Goal: Task Accomplishment & Management: Complete application form

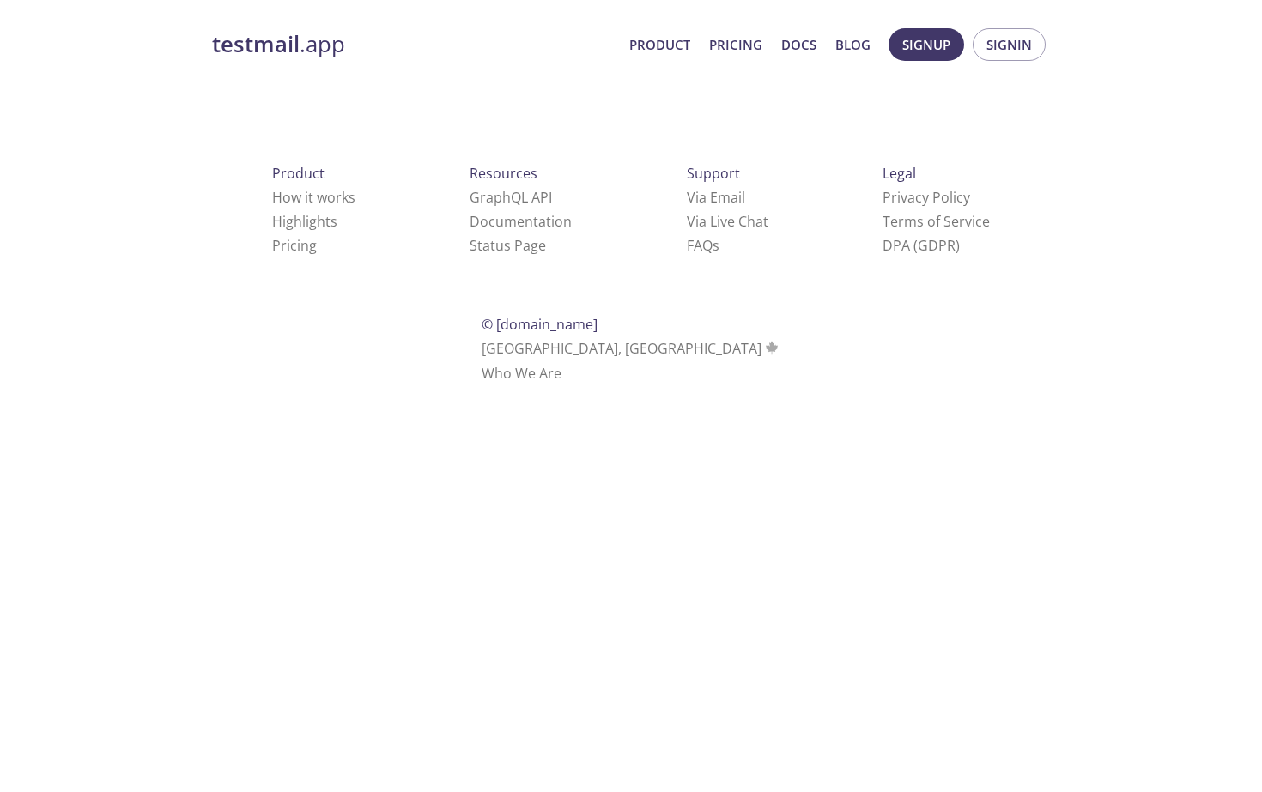
click at [429, 398] on html "testmail .app Product Pricing Docs Blog Signup Signin Product How it works High…" at bounding box center [631, 203] width 1262 height 406
click at [956, 45] on button "Signup" at bounding box center [927, 44] width 76 height 33
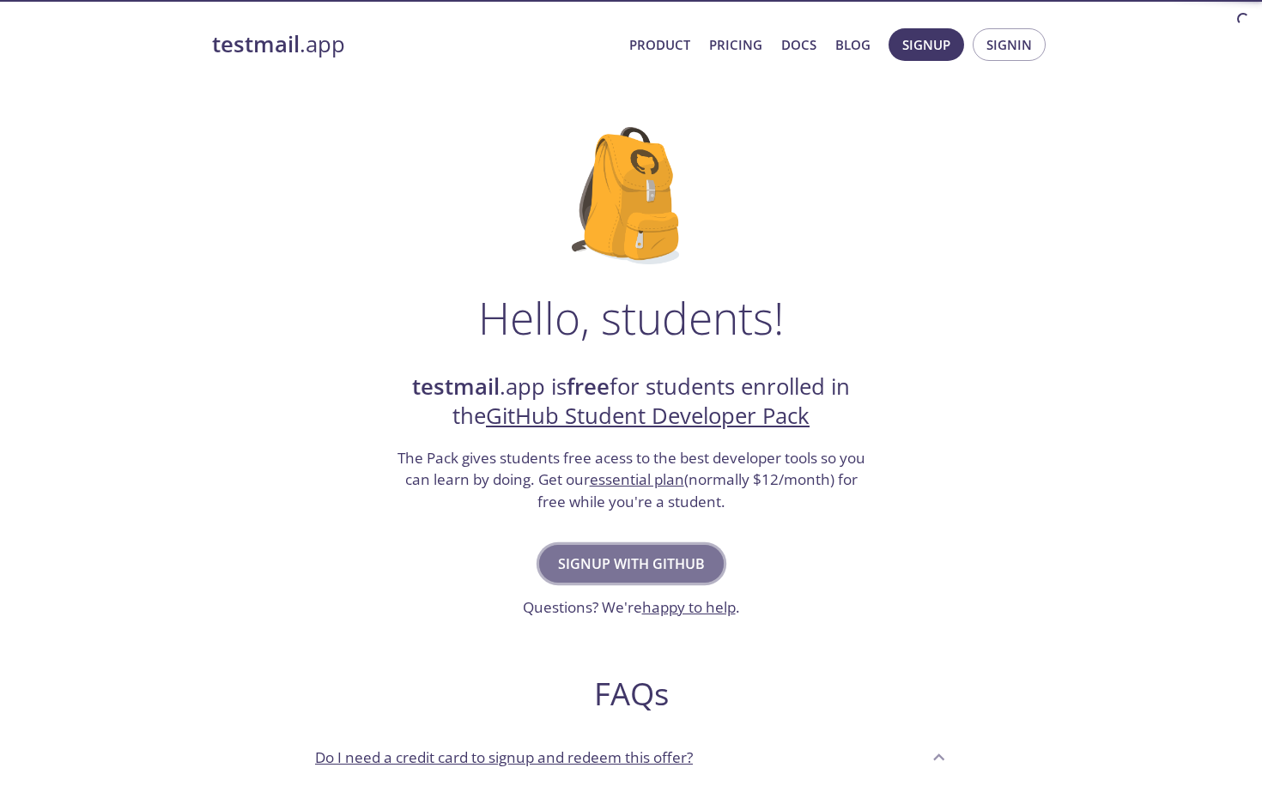
click at [579, 567] on span "Signup with GitHub" at bounding box center [631, 564] width 147 height 24
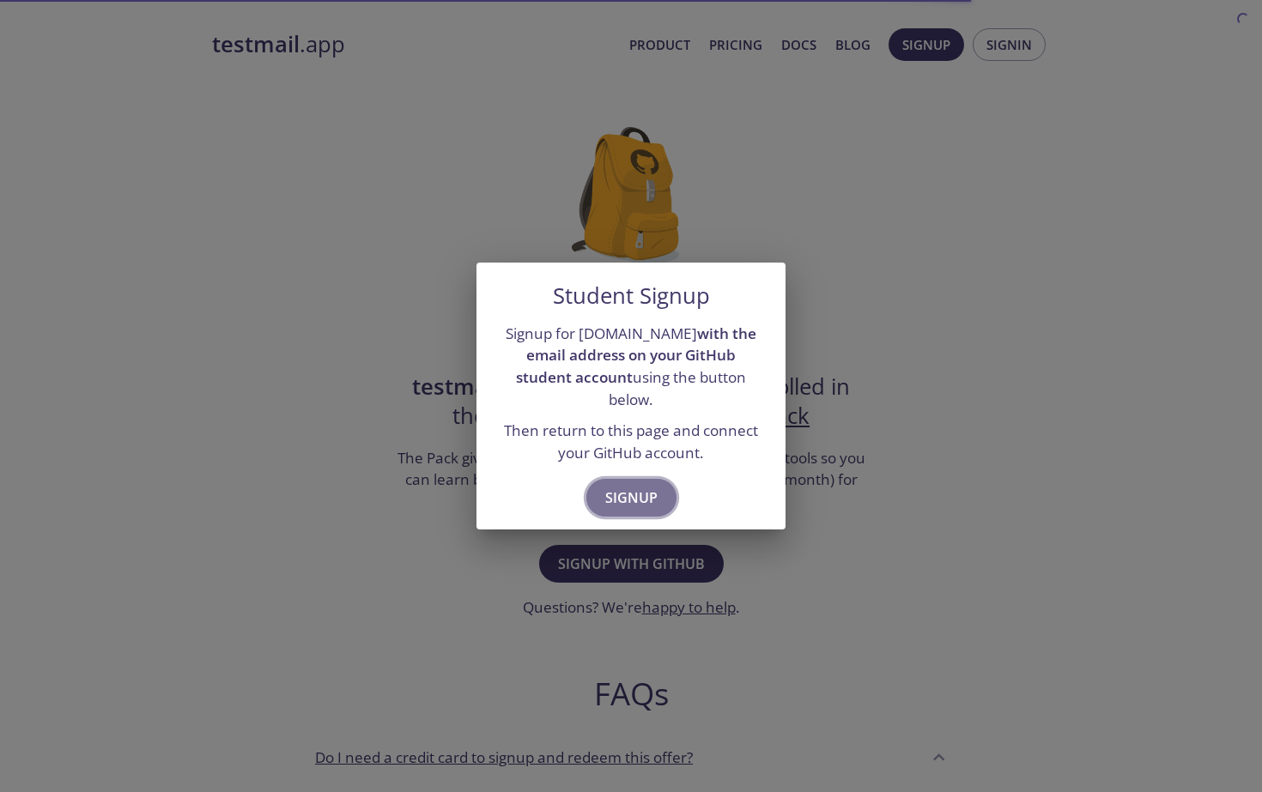
click at [612, 498] on span "Signup" at bounding box center [631, 498] width 52 height 24
click at [623, 486] on span "Signup" at bounding box center [631, 498] width 52 height 24
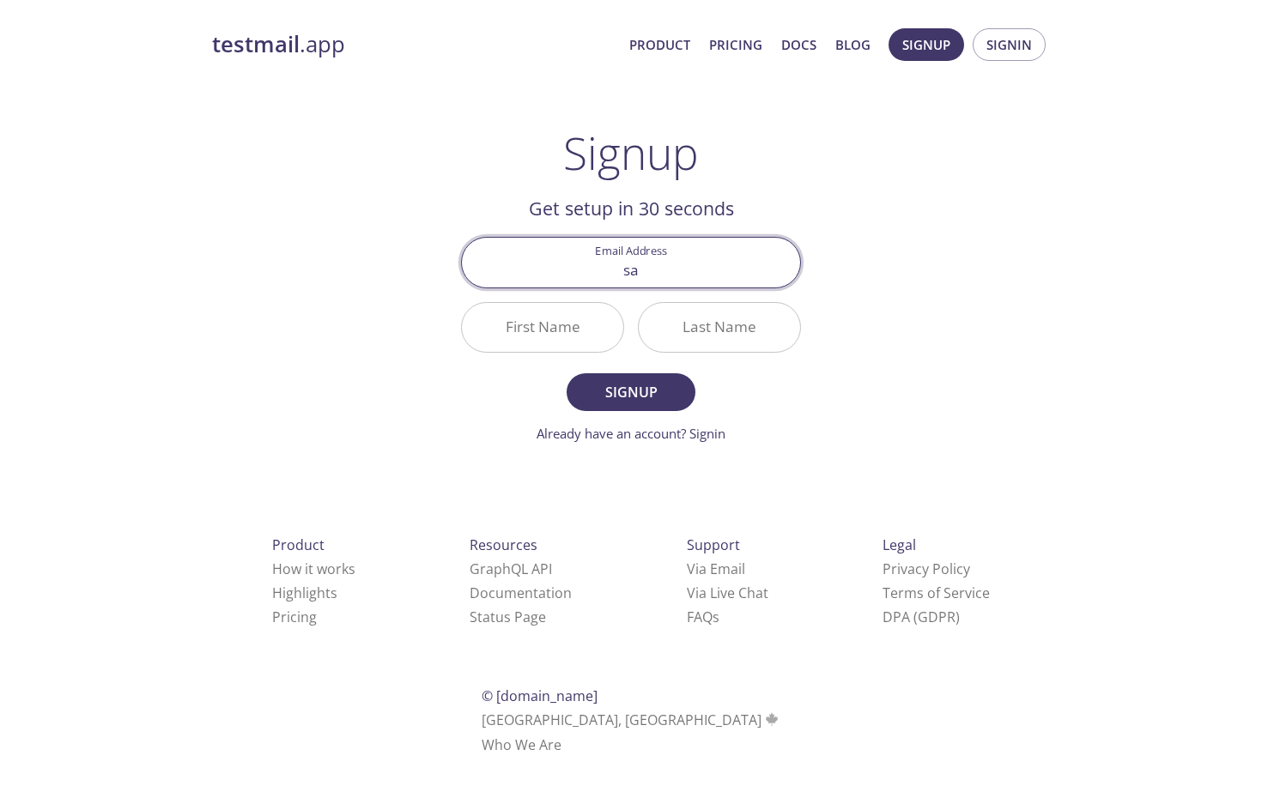
type input "sa"
type input "sarthakaher009@gmail.com"
click at [579, 326] on input "First Name" at bounding box center [542, 327] width 161 height 49
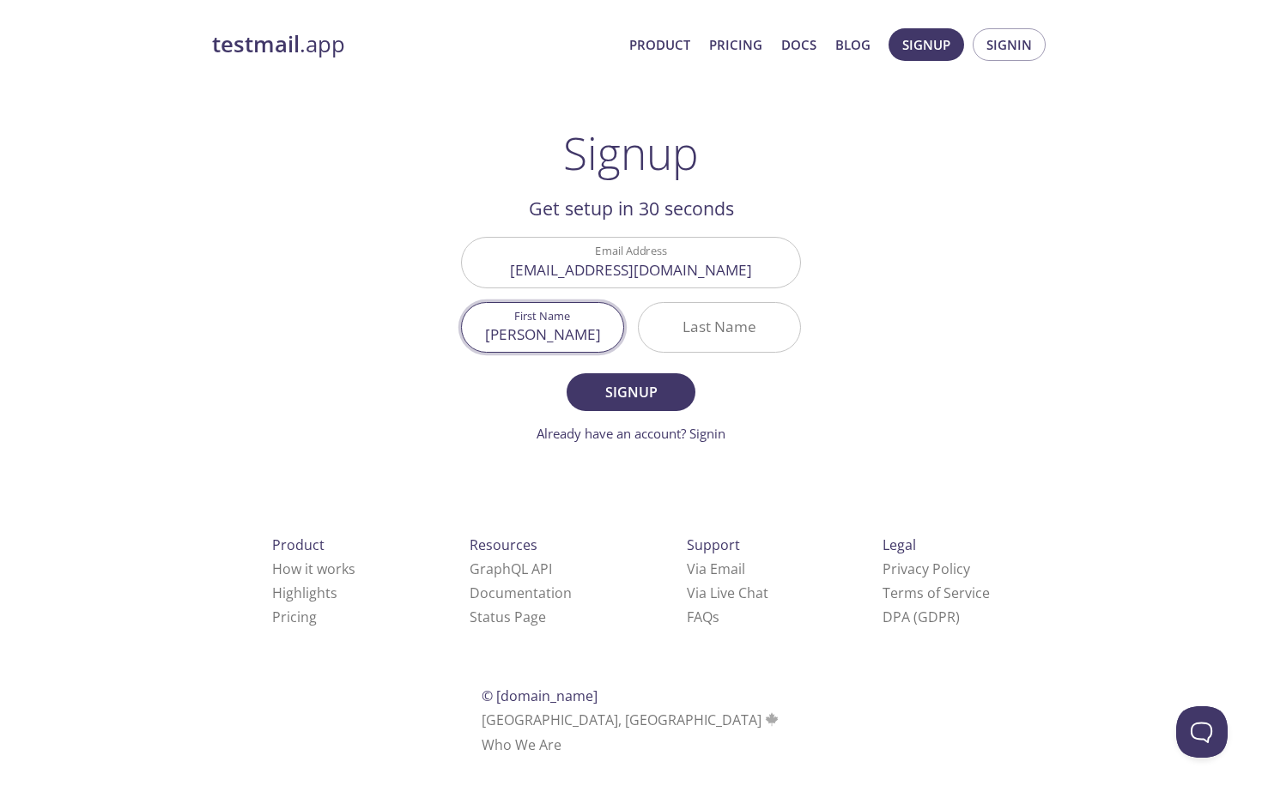
type input "Sarthak"
click at [711, 327] on input "Last Name" at bounding box center [719, 327] width 161 height 49
click at [707, 338] on input "aher" at bounding box center [719, 327] width 161 height 49
click at [712, 338] on input "aher" at bounding box center [719, 327] width 161 height 49
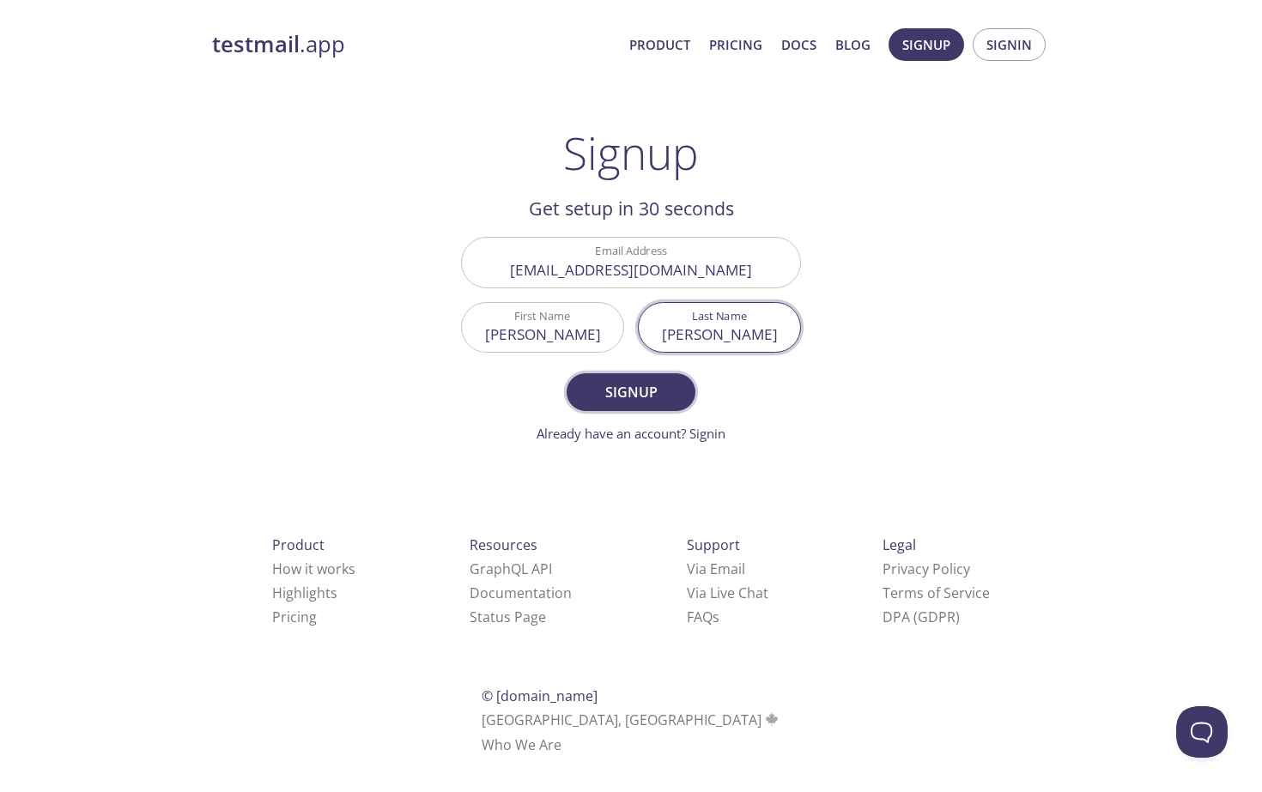
type input "Aher"
click at [668, 377] on button "Signup" at bounding box center [631, 392] width 129 height 38
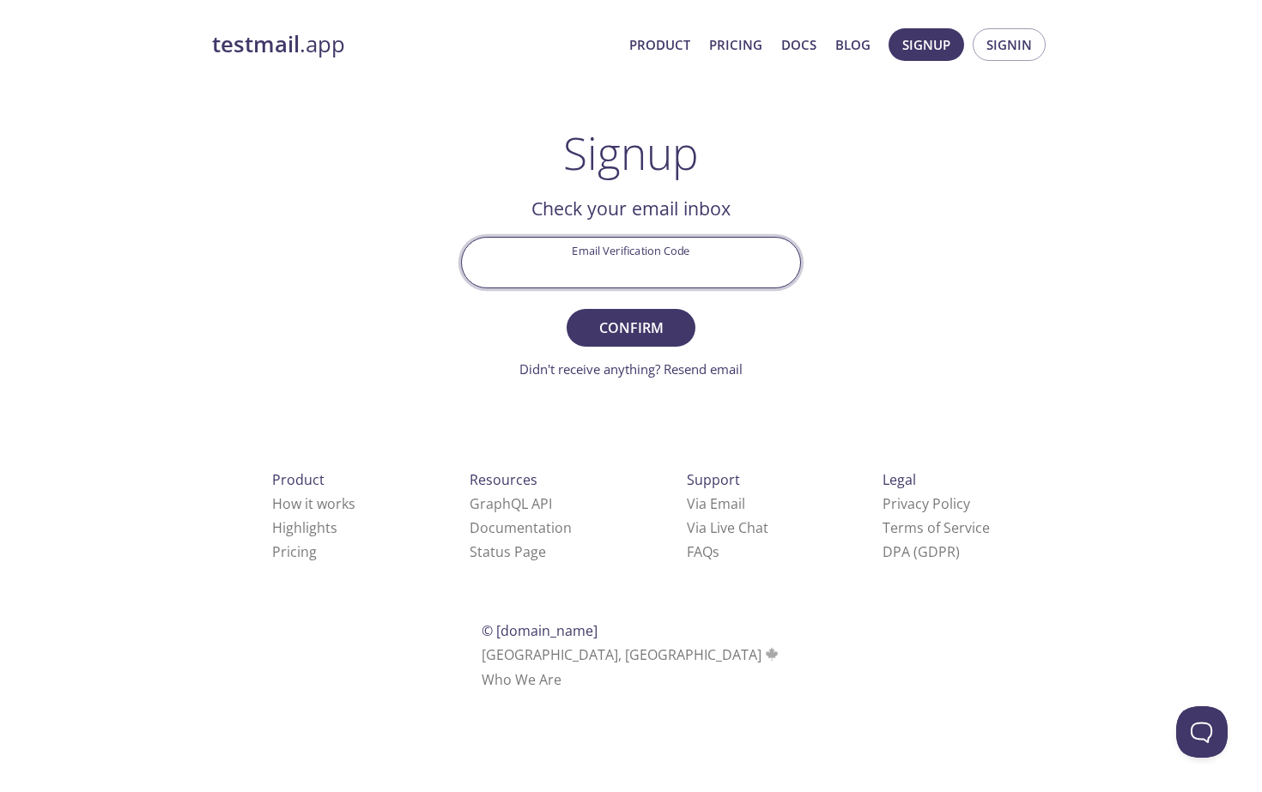
click at [668, 250] on input "Email Verification Code" at bounding box center [631, 262] width 338 height 49
type input "RS1YBZ9"
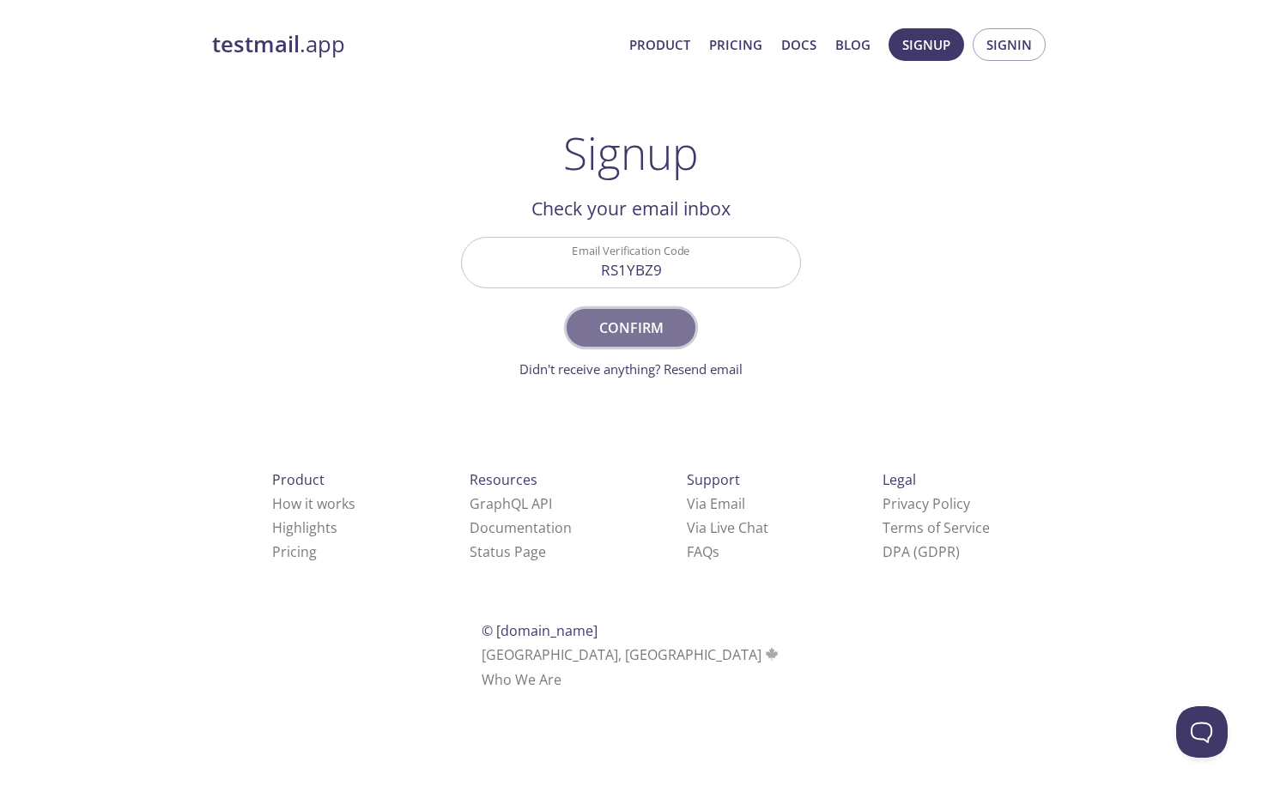
click at [612, 337] on span "Confirm" at bounding box center [630, 328] width 91 height 24
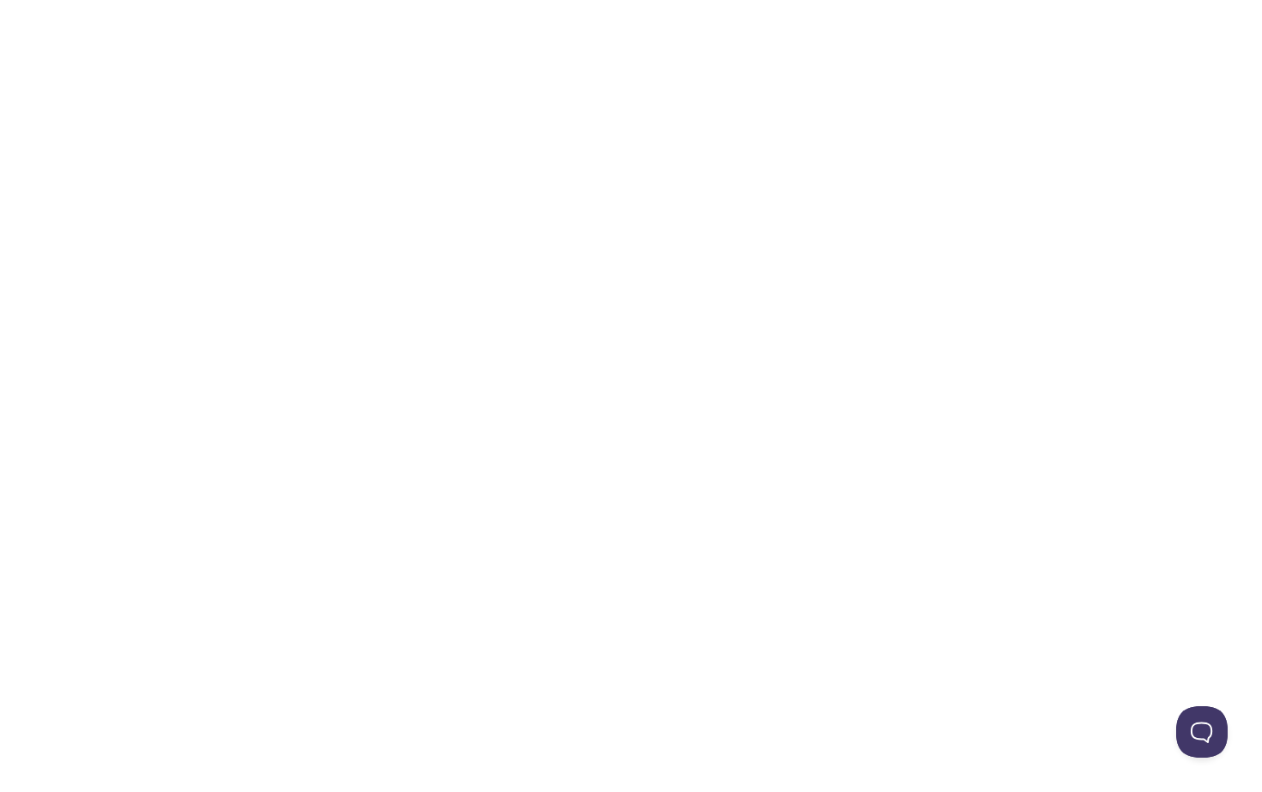
click at [678, 0] on html "Automate email tests | loved by developers & QA teams" at bounding box center [631, 0] width 1262 height 0
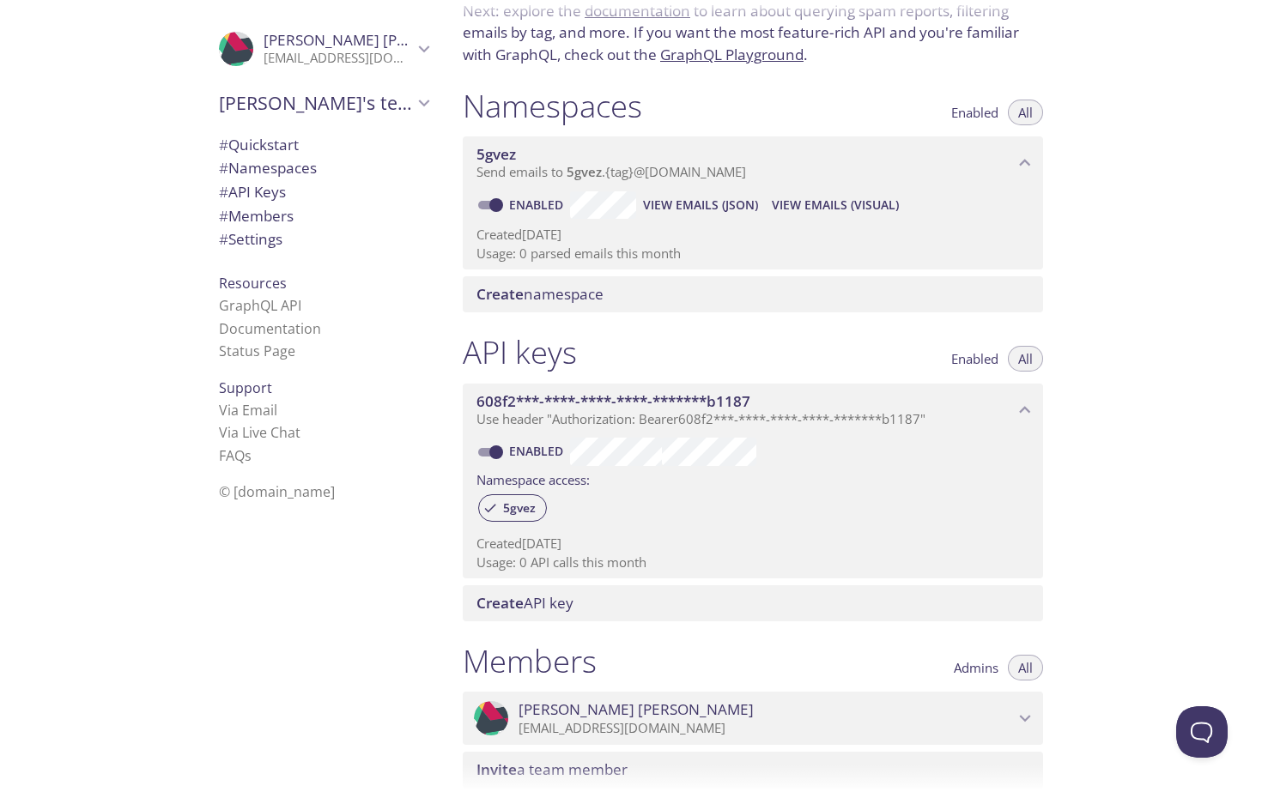
scroll to position [129, 0]
click at [596, 597] on span "Create API key" at bounding box center [756, 605] width 560 height 19
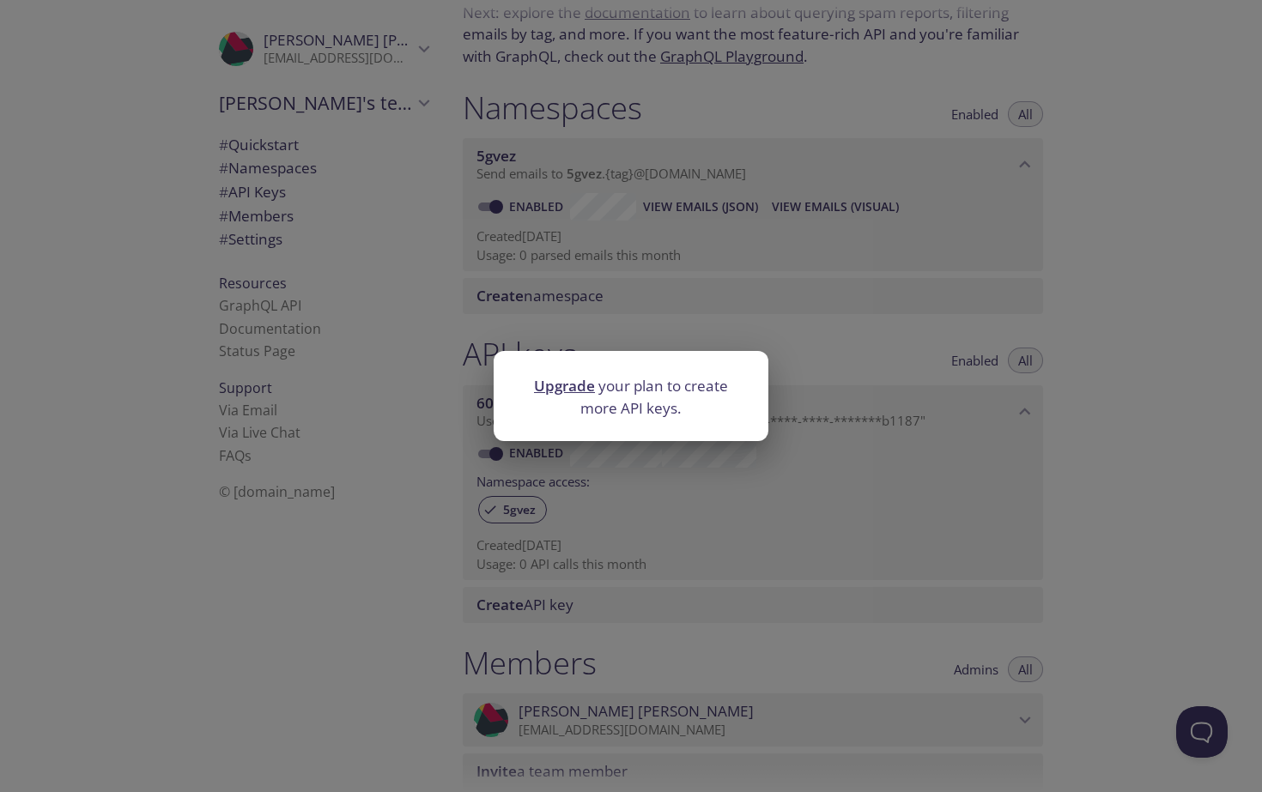
click at [574, 387] on link "Upgrade" at bounding box center [564, 386] width 61 height 20
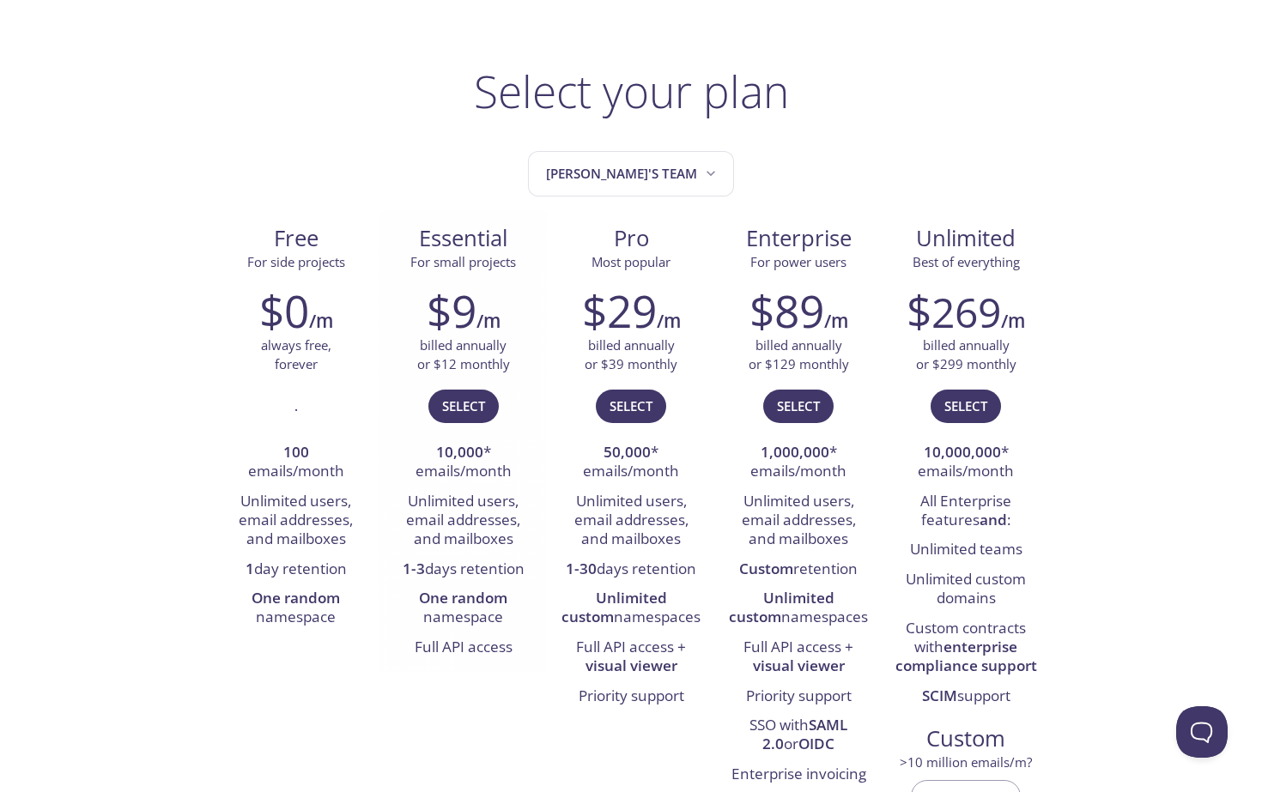
scroll to position [34, 0]
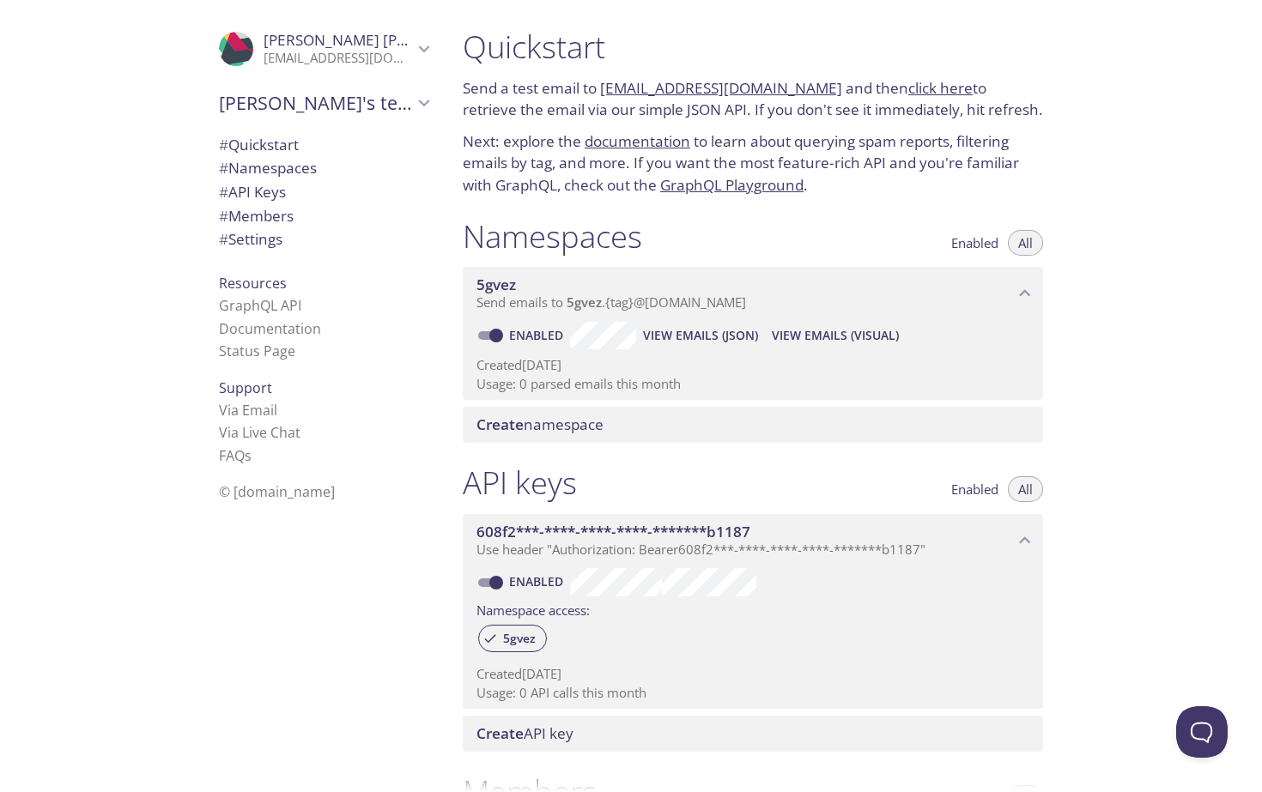
click at [307, 100] on span "[PERSON_NAME]'s team" at bounding box center [316, 103] width 194 height 24
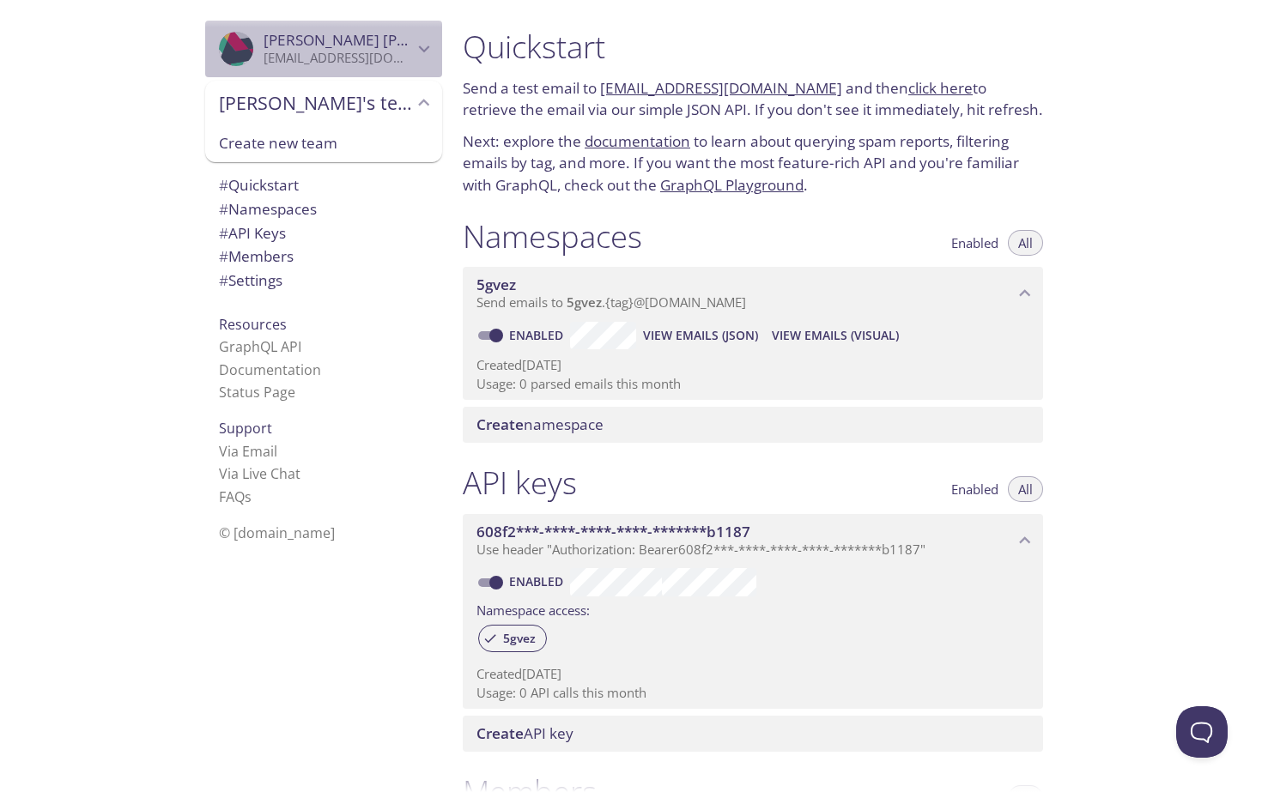
click at [415, 52] on icon "Sarthak Aher" at bounding box center [424, 49] width 22 height 22
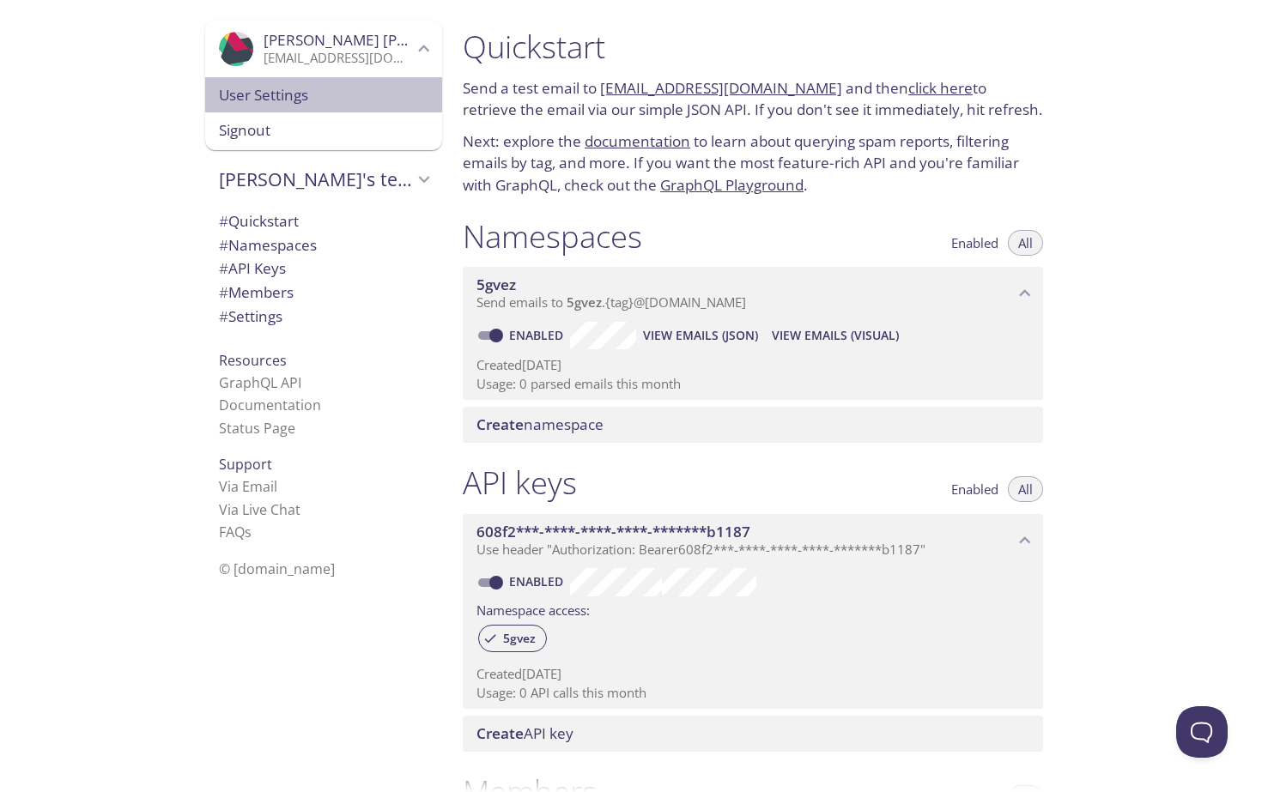
click at [359, 98] on span "User Settings" at bounding box center [323, 95] width 209 height 22
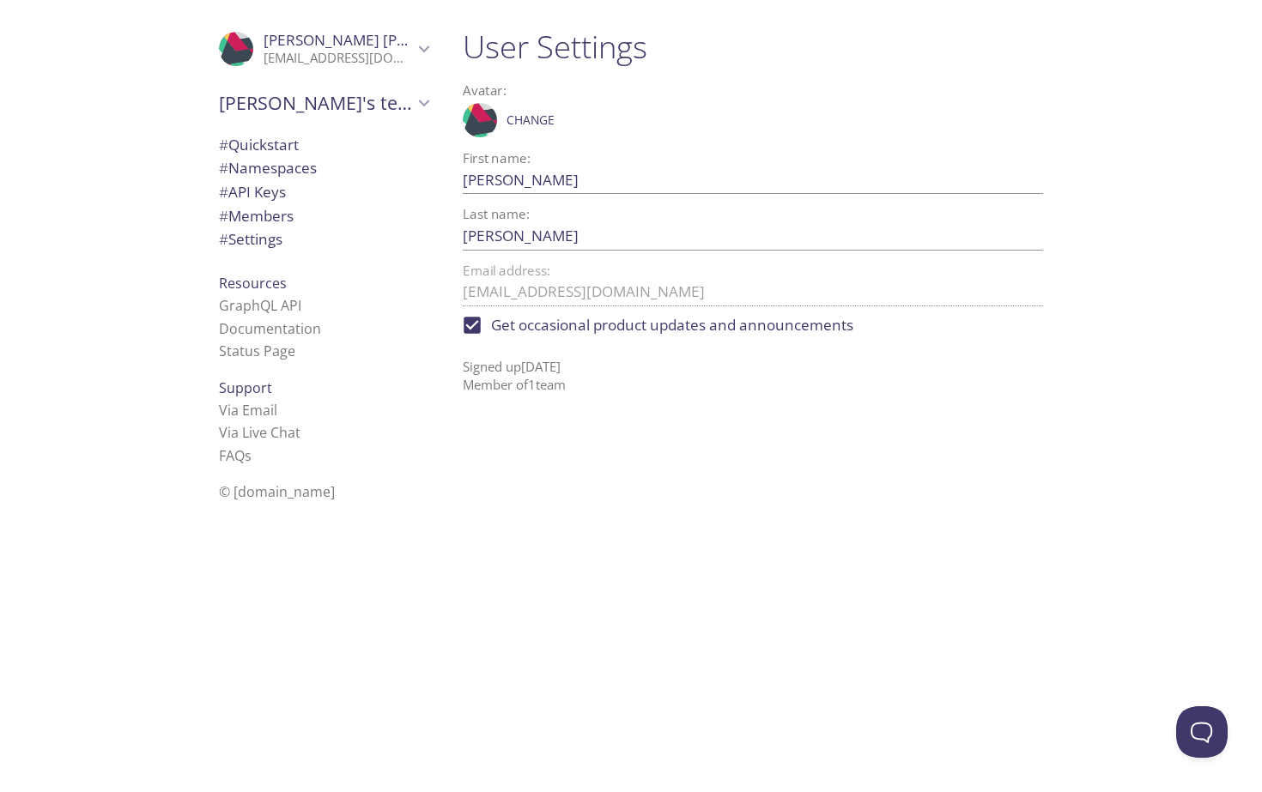
click at [555, 390] on p "Signed up 7 Sep 2025 Member of 1 team" at bounding box center [753, 369] width 580 height 51
click at [350, 98] on span "[PERSON_NAME]'s team" at bounding box center [316, 103] width 194 height 24
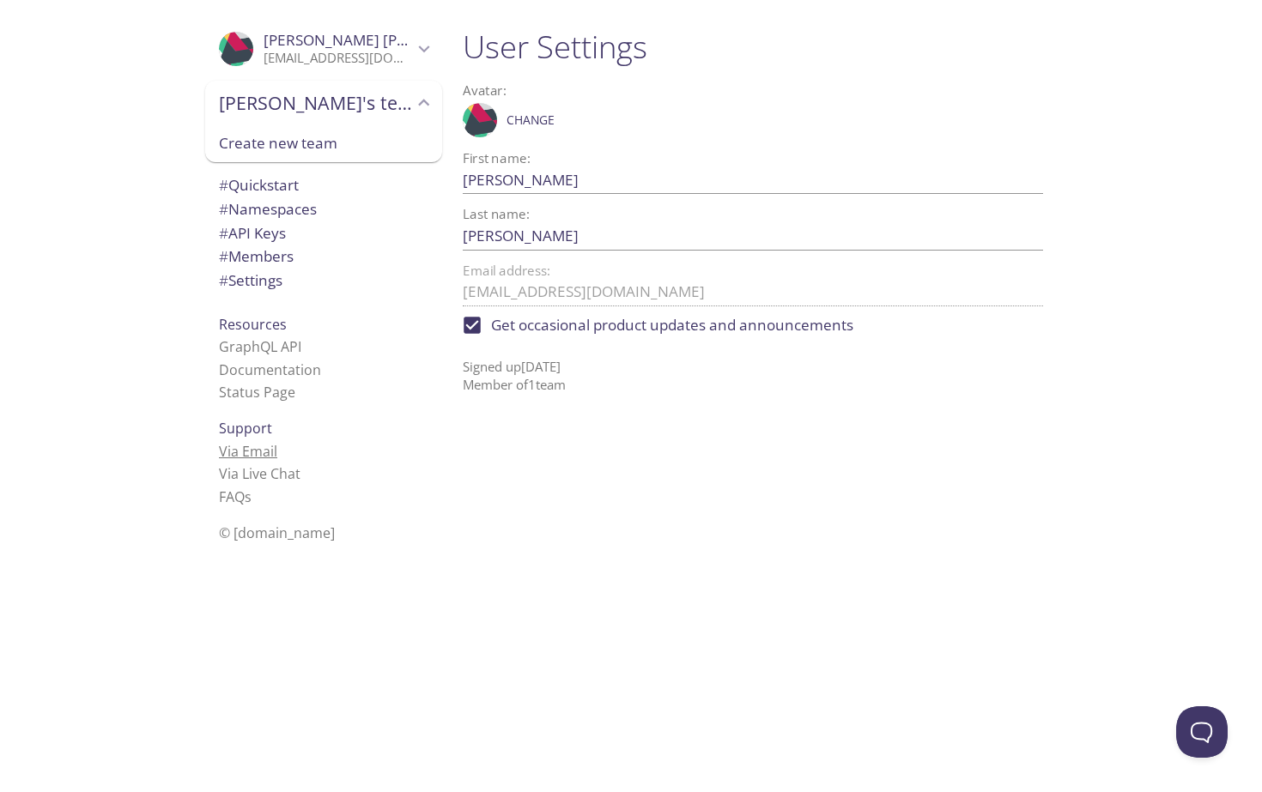
click at [267, 453] on link "Via Email" at bounding box center [248, 451] width 58 height 19
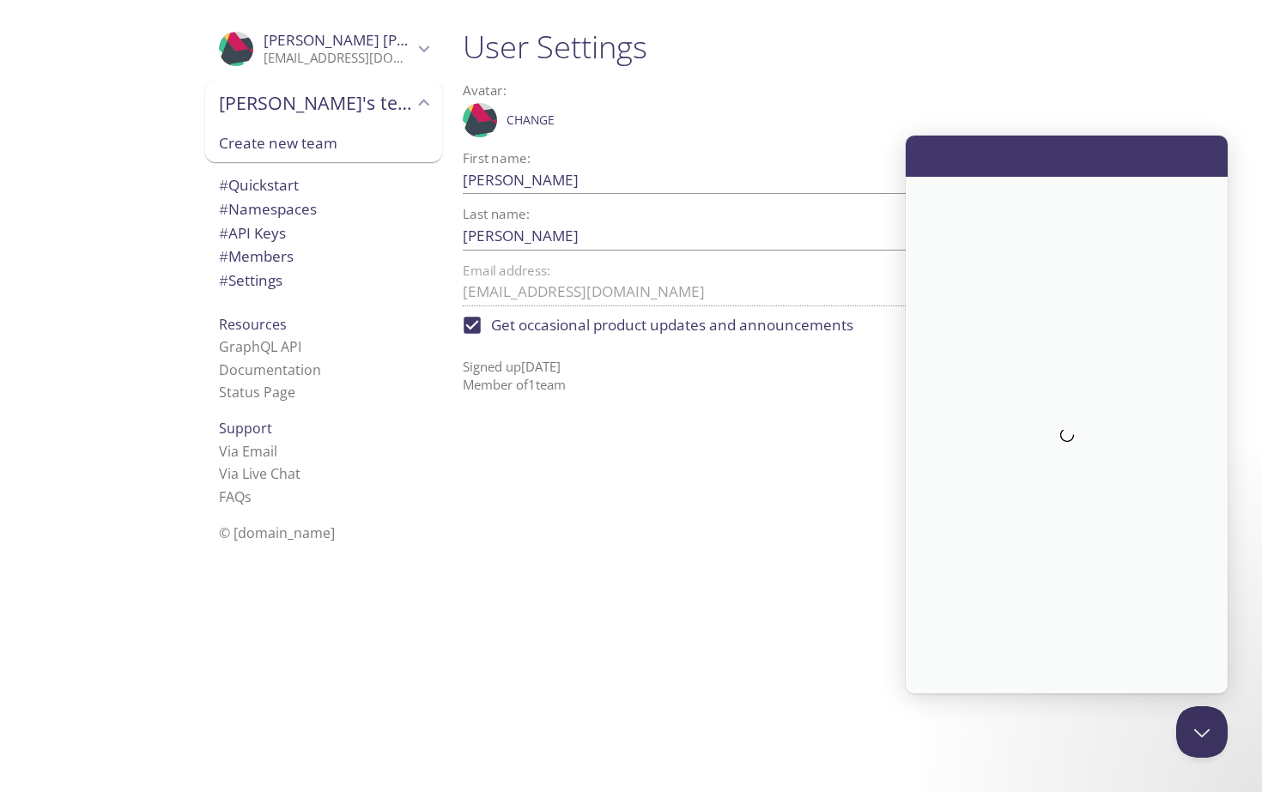
click at [761, 106] on div ".cls-1 { fill: #6d5ca8; } .cls-2 { fill: #3fc191; } .cls-3 { fill: #3b4752; } .…" at bounding box center [753, 120] width 580 height 43
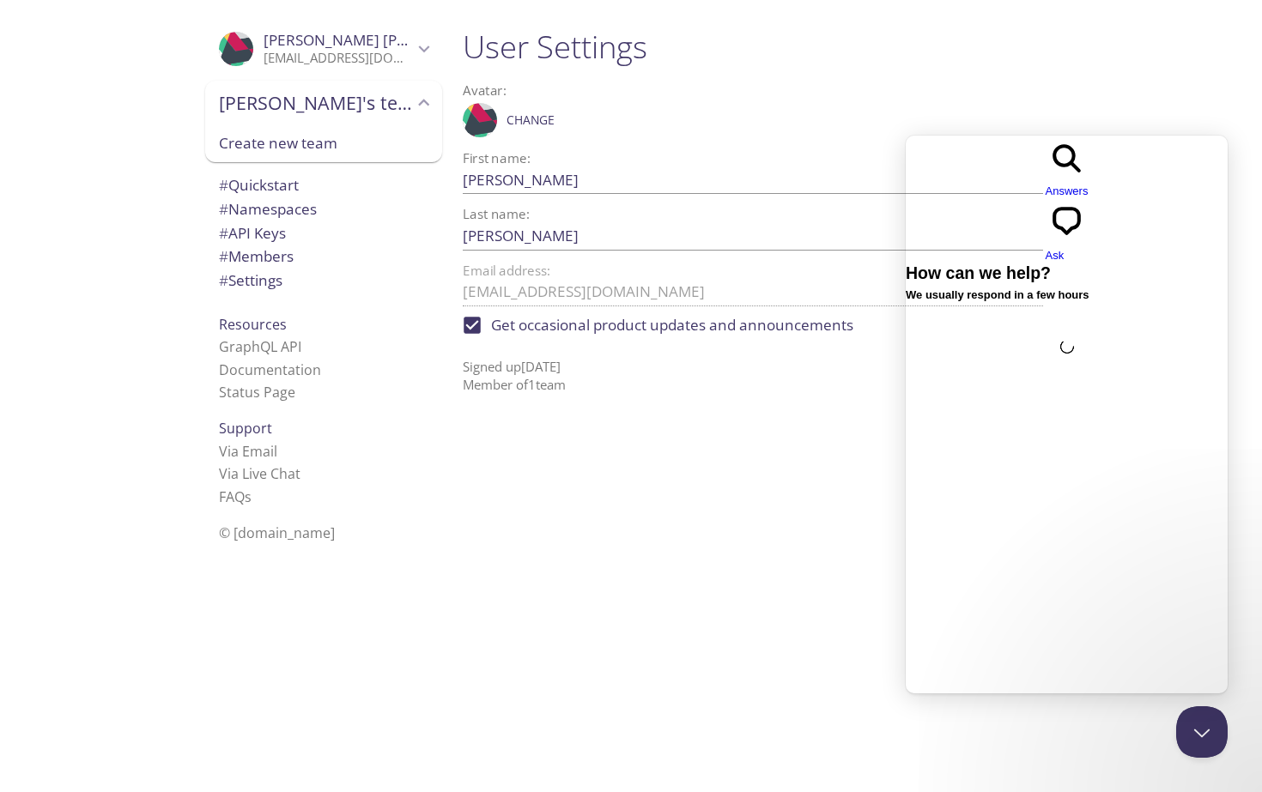
click at [155, 123] on div ".cls-1 { fill: #6d5ca8; } .cls-2 { fill: #3fc191; } .cls-3 { fill: #3b4752; } .…" at bounding box center [224, 396] width 449 height 792
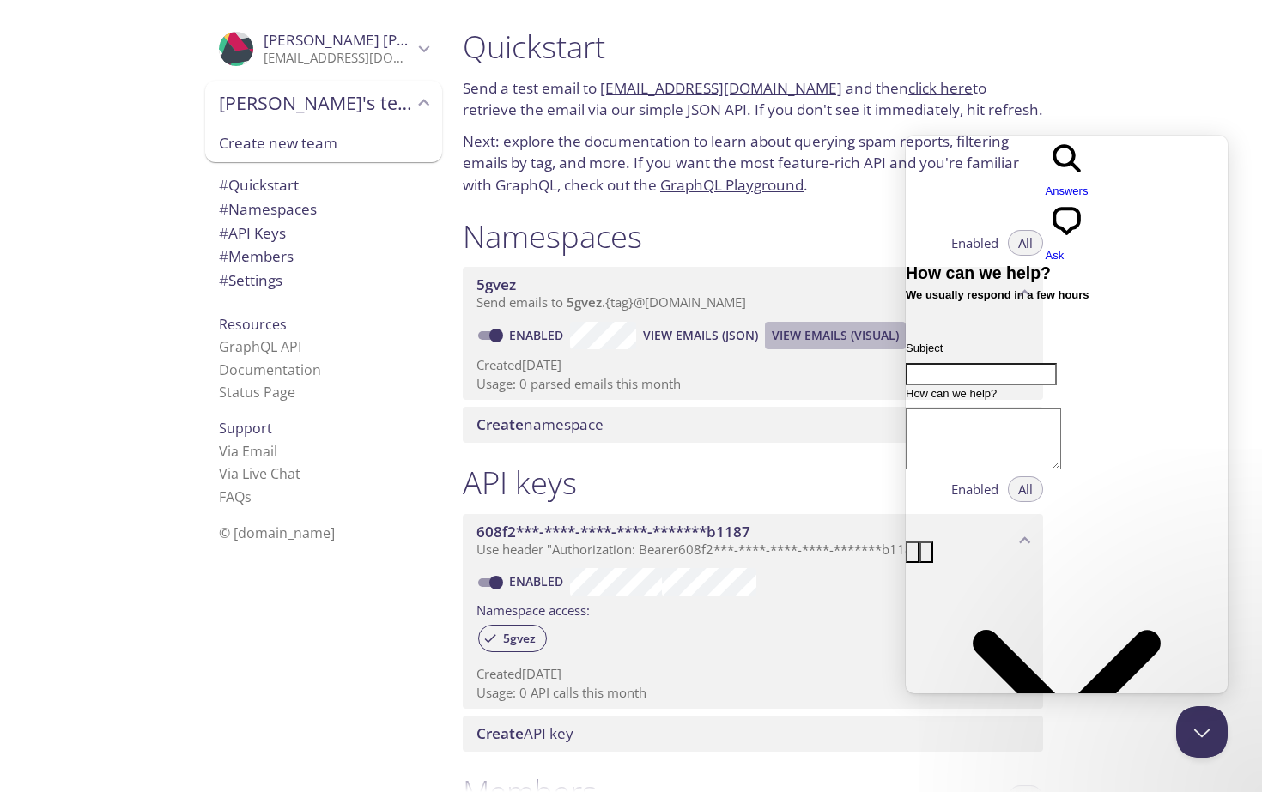
click at [790, 335] on span "View Emails (Visual)" at bounding box center [835, 335] width 127 height 21
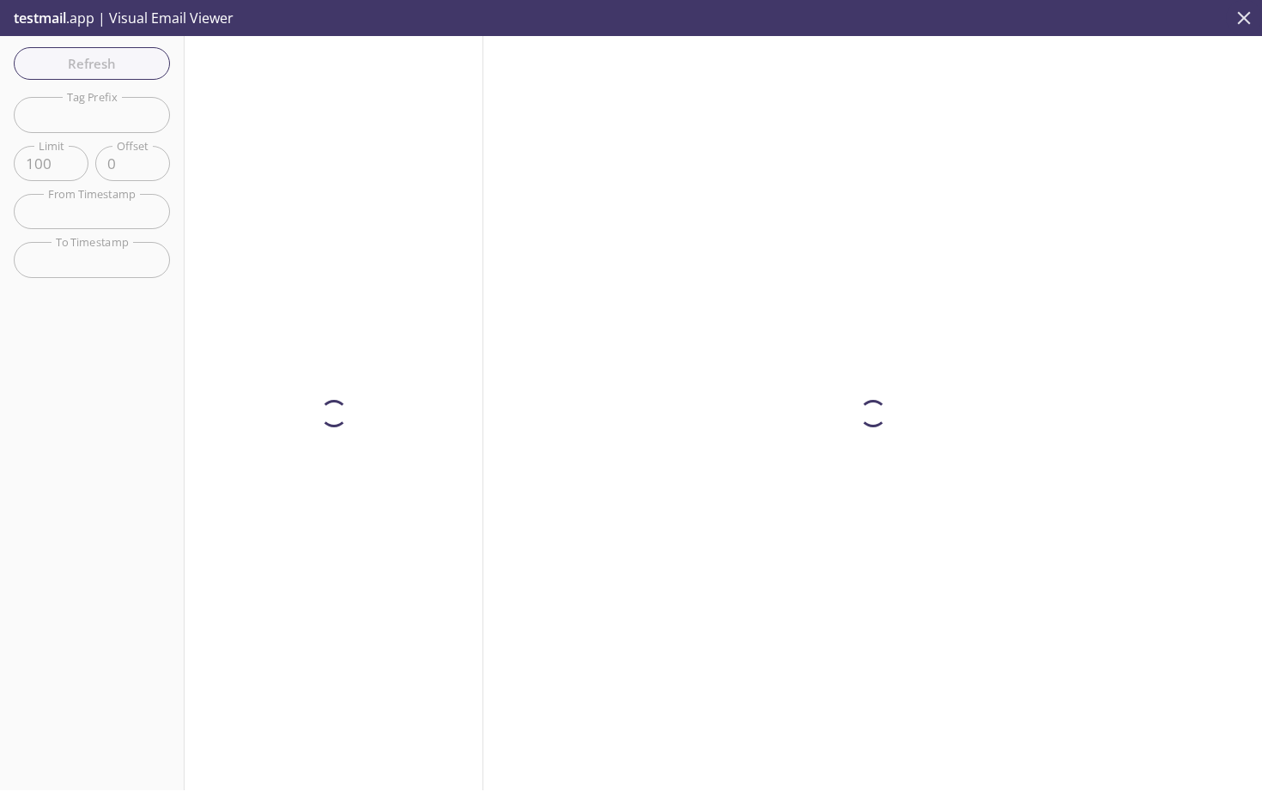
click at [1229, 18] on button "close" at bounding box center [1244, 18] width 36 height 36
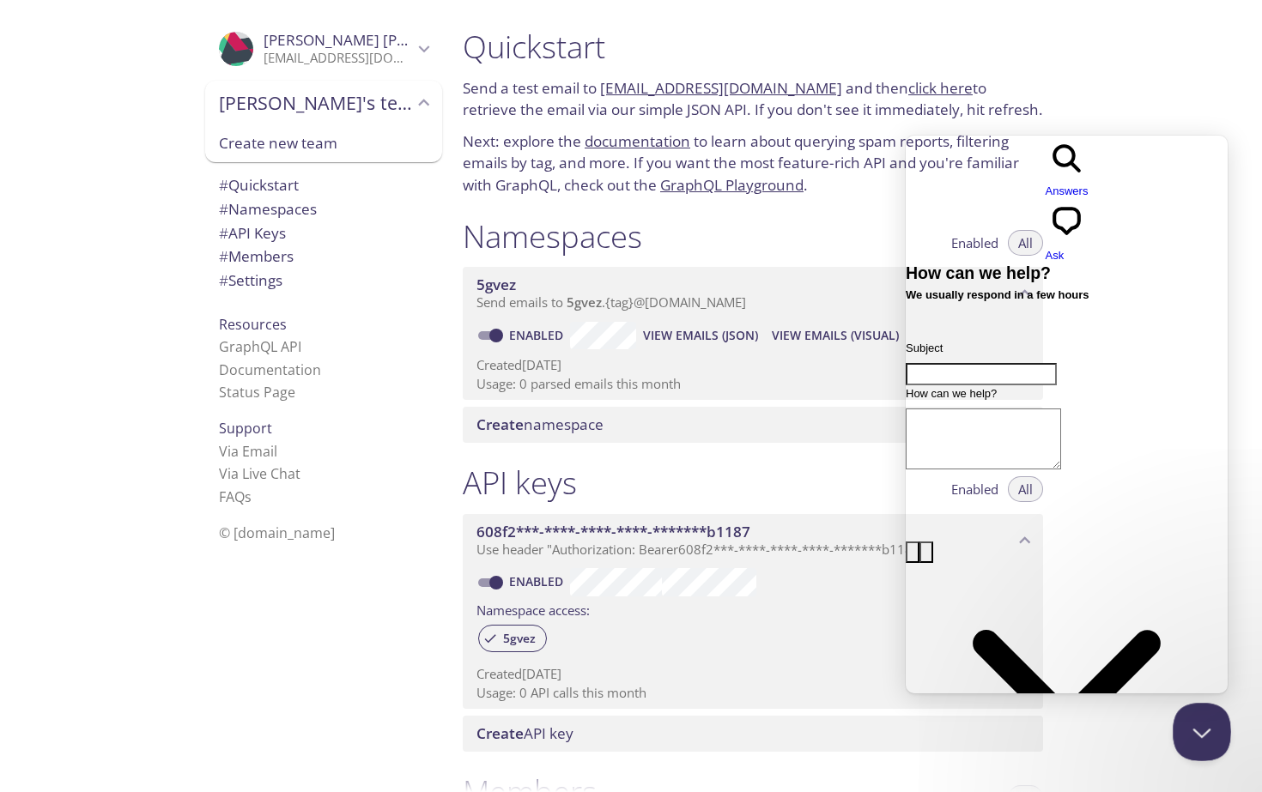
click at [1192, 722] on button "Close Beacon popover" at bounding box center [1199, 729] width 52 height 52
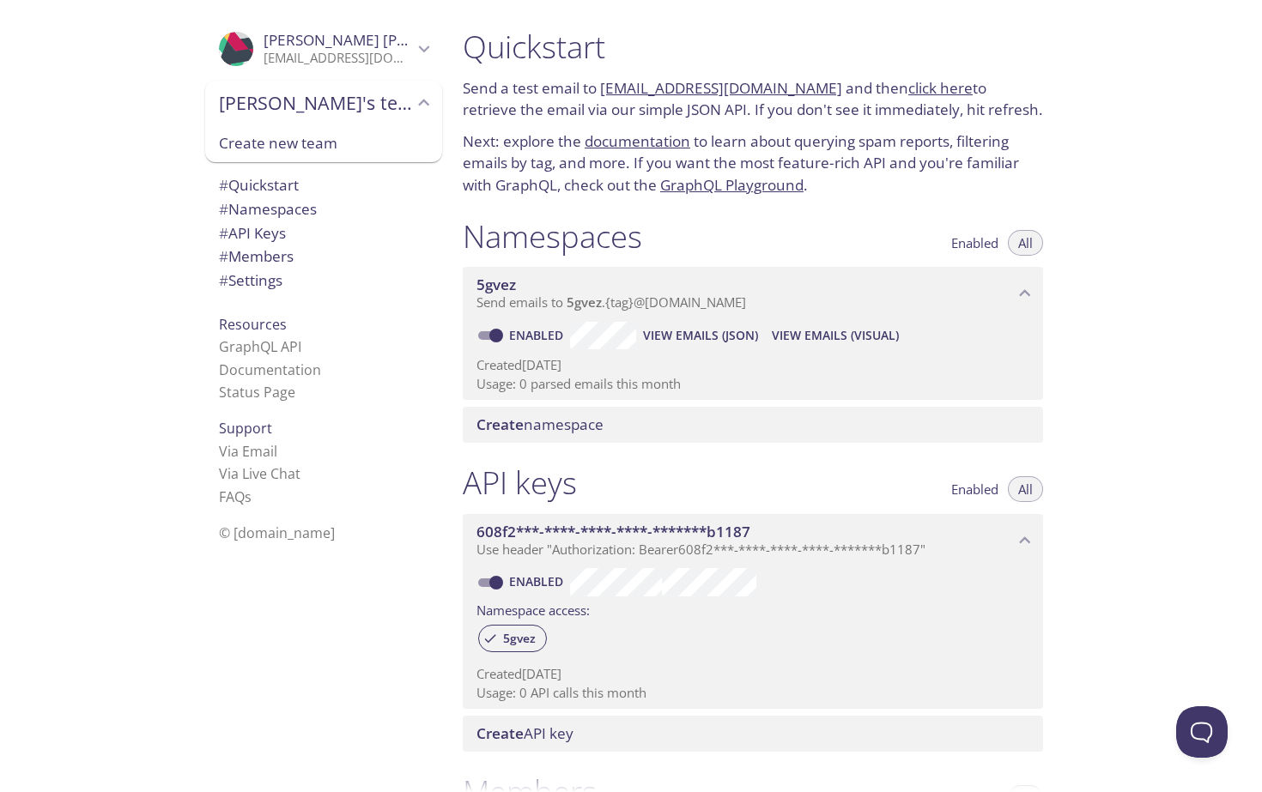
click at [758, 88] on link "[EMAIL_ADDRESS][DOMAIN_NAME]" at bounding box center [721, 88] width 242 height 20
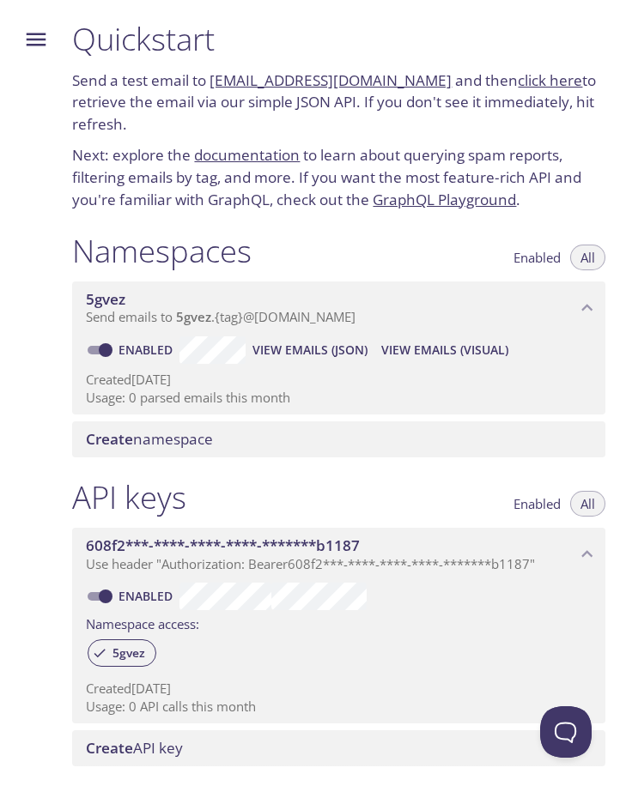
click at [518, 86] on link "click here" at bounding box center [550, 80] width 64 height 20
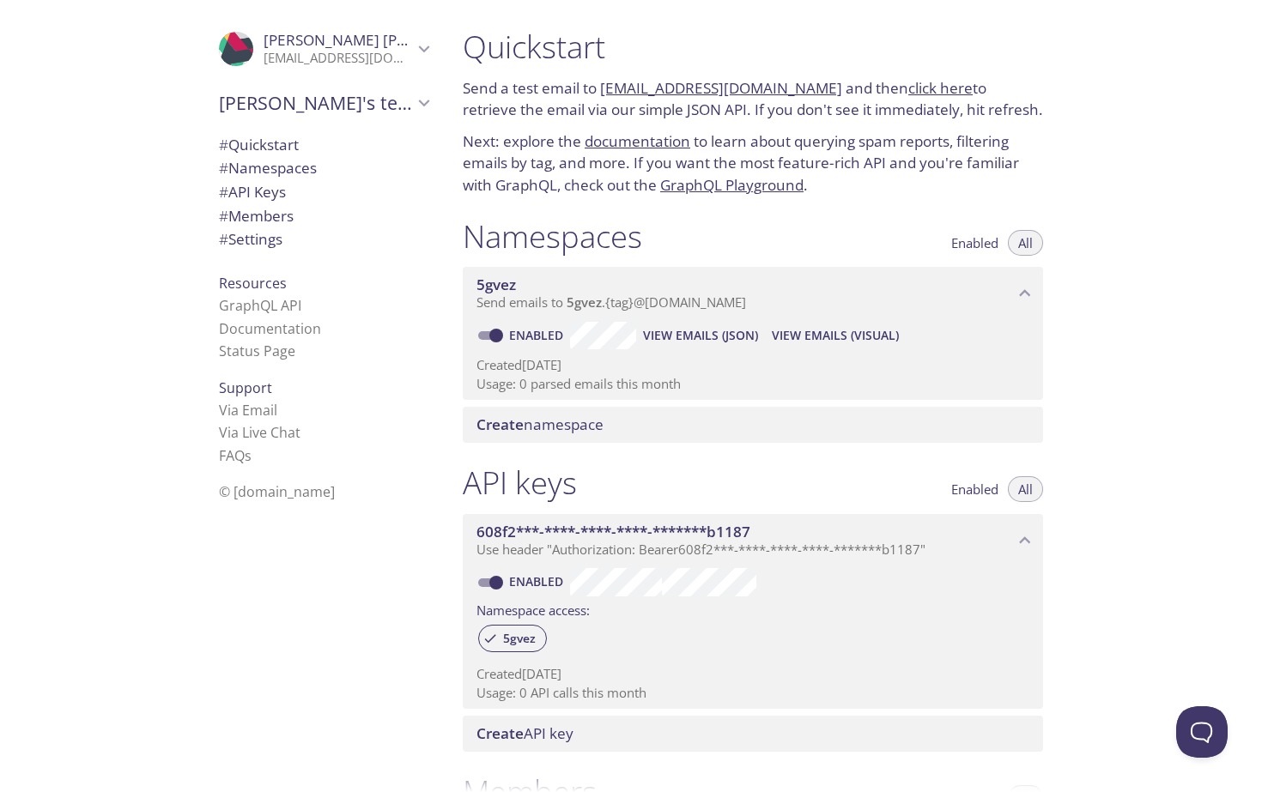
click at [252, 38] on div ".cls-1 { fill: #6d5ca8; } .cls-2 { fill: #3fc191; } .cls-3 { fill: #3b4752; } .…" at bounding box center [241, 49] width 45 height 34
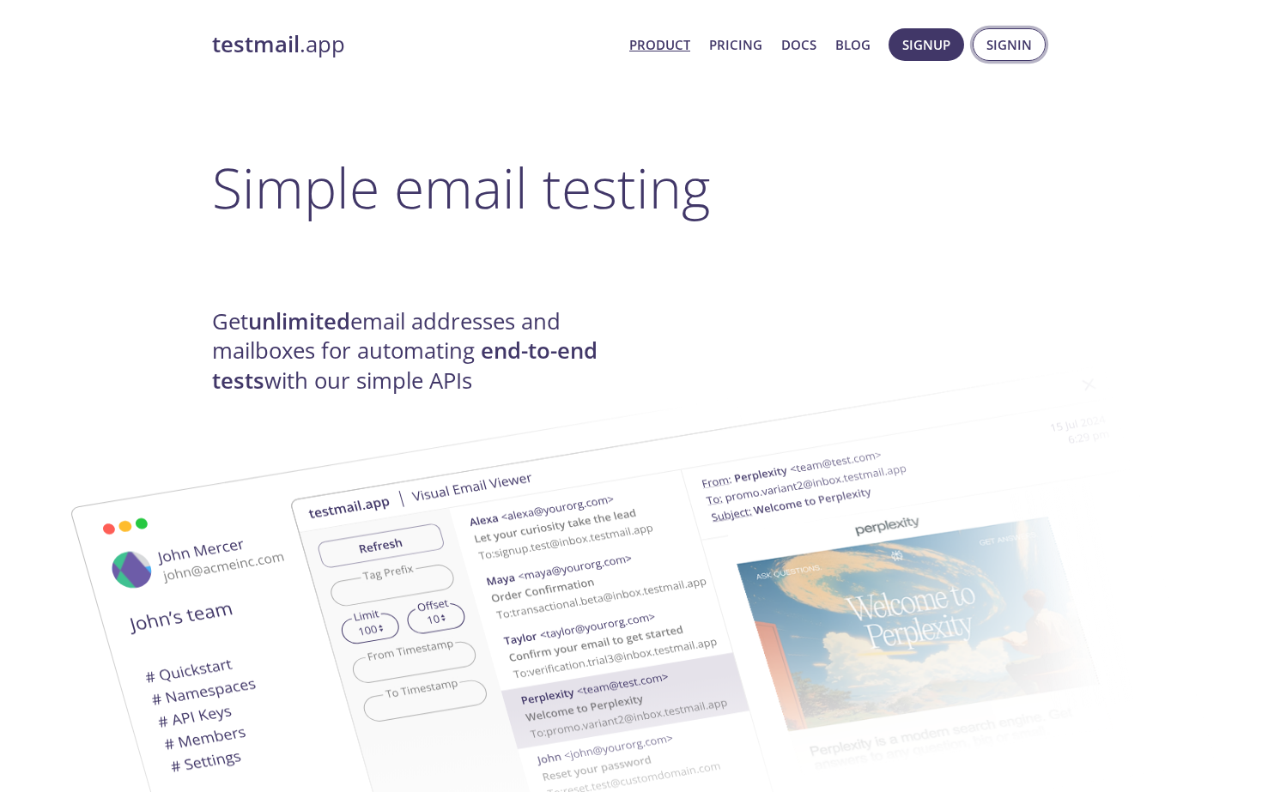
click at [1007, 39] on span "Signin" at bounding box center [1008, 44] width 45 height 22
click at [1009, 42] on span "Signin" at bounding box center [1008, 44] width 45 height 22
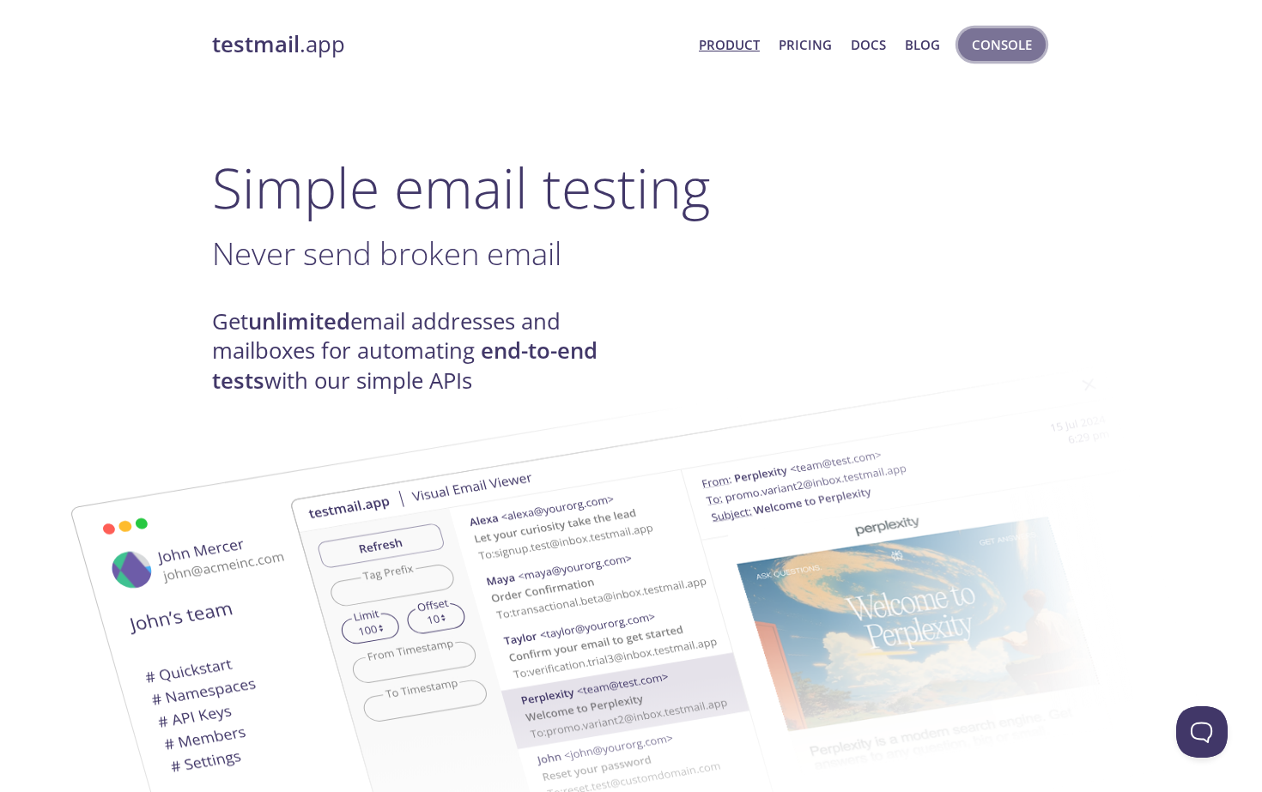
click at [986, 52] on span "Console" at bounding box center [1002, 44] width 60 height 22
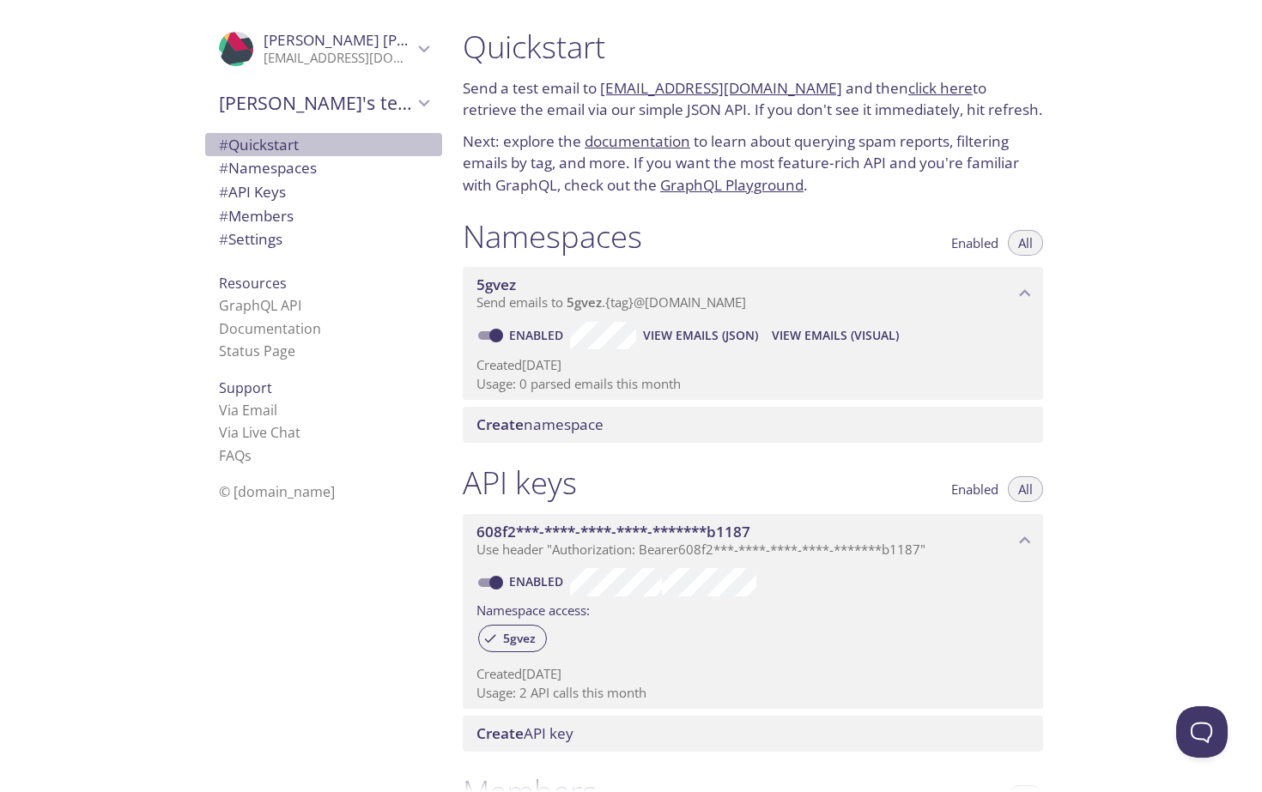
click at [299, 149] on span "# Quickstart" at bounding box center [259, 145] width 80 height 20
click at [746, 308] on span "Send emails to 5gvez . {tag} @[DOMAIN_NAME]" at bounding box center [611, 302] width 270 height 17
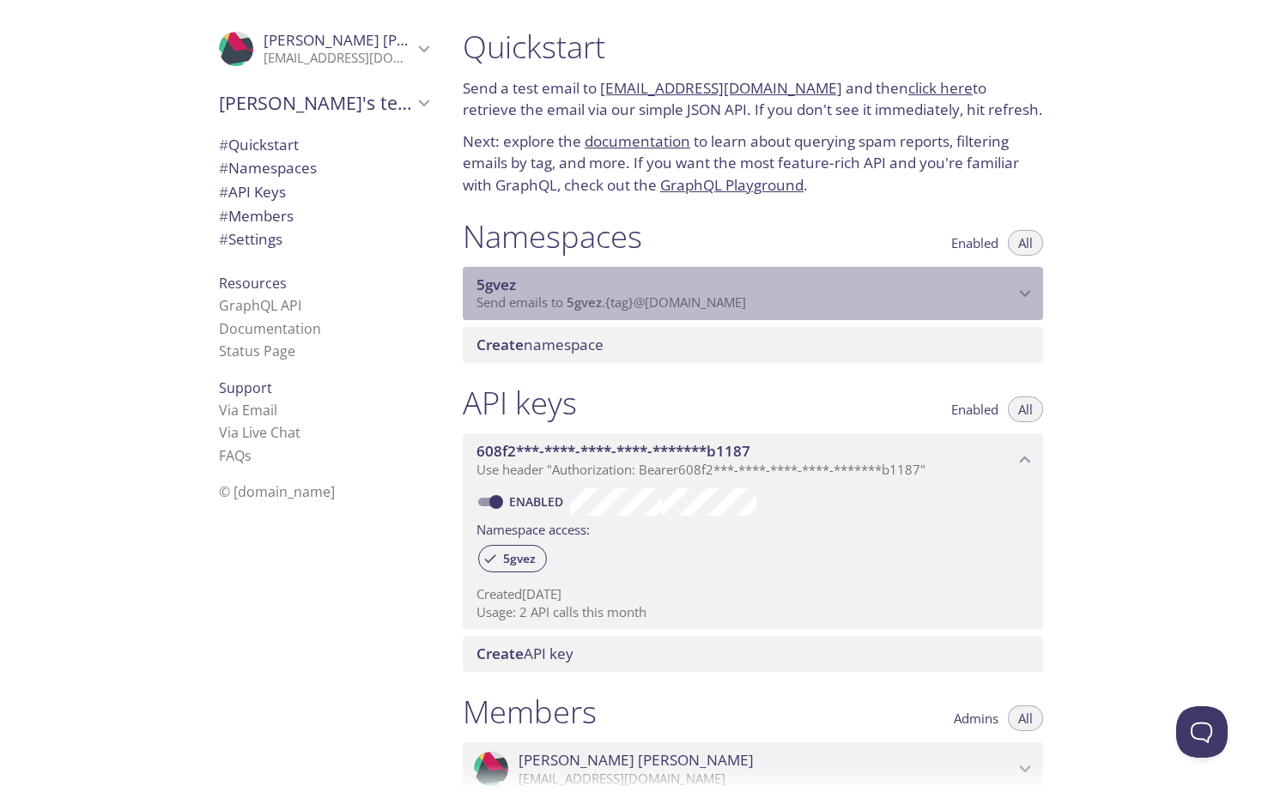
click at [746, 308] on span "Send emails to 5gvez . {tag} @[DOMAIN_NAME]" at bounding box center [611, 302] width 270 height 17
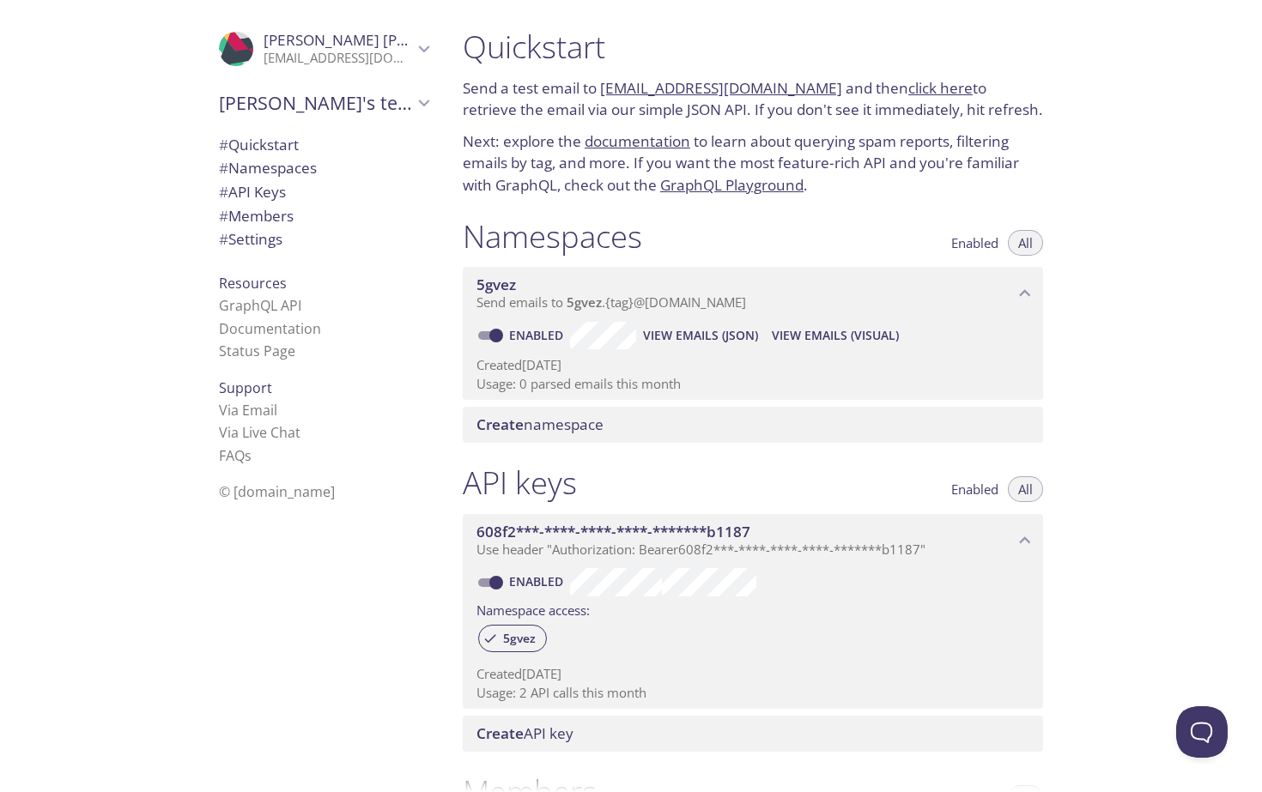
click at [974, 243] on span "Enabled" at bounding box center [974, 243] width 47 height 0
click at [1017, 231] on button "All" at bounding box center [1025, 243] width 35 height 26
click at [923, 89] on link "click here" at bounding box center [940, 88] width 64 height 20
